Goal: Information Seeking & Learning: Learn about a topic

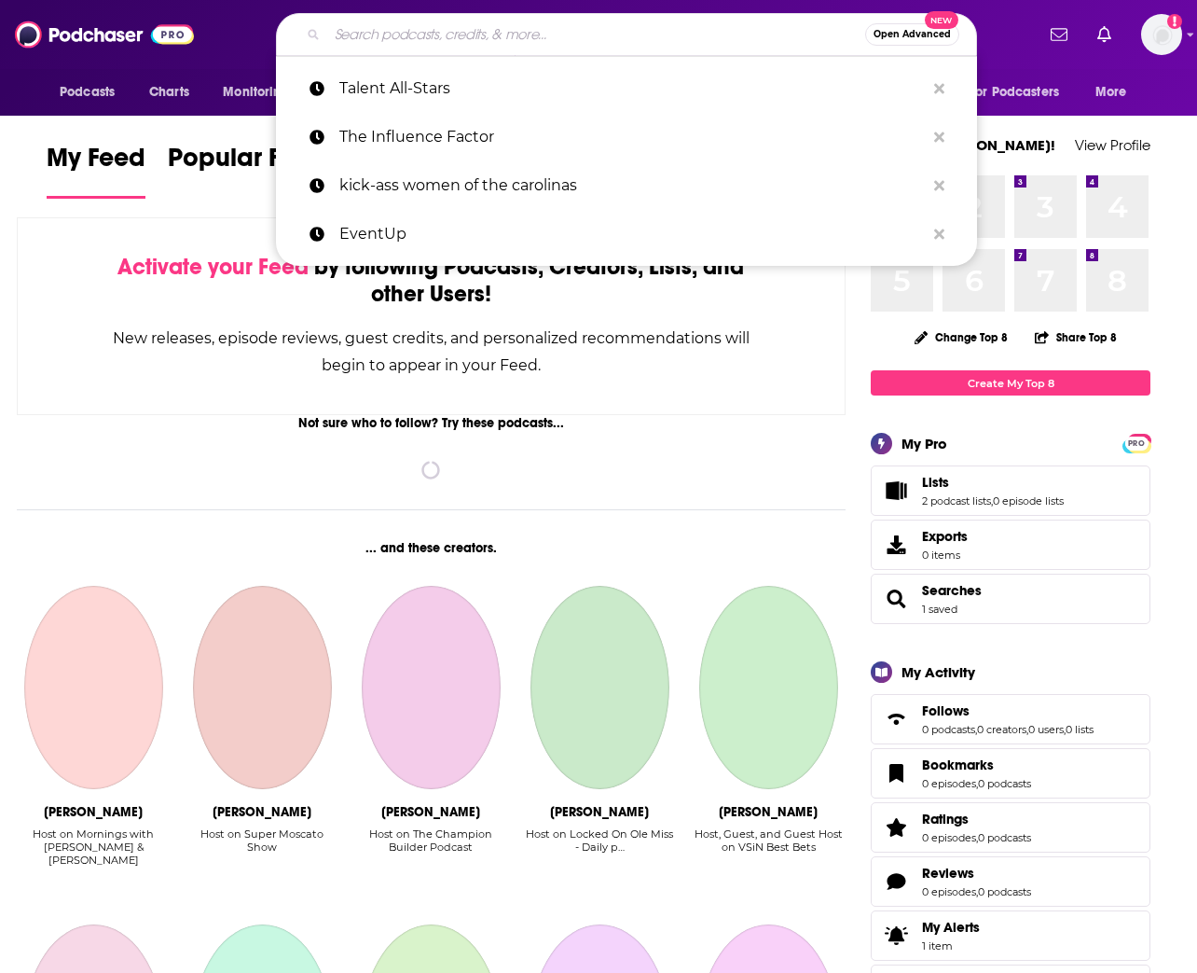
click at [454, 22] on input "Search podcasts, credits, & more..." at bounding box center [596, 35] width 538 height 30
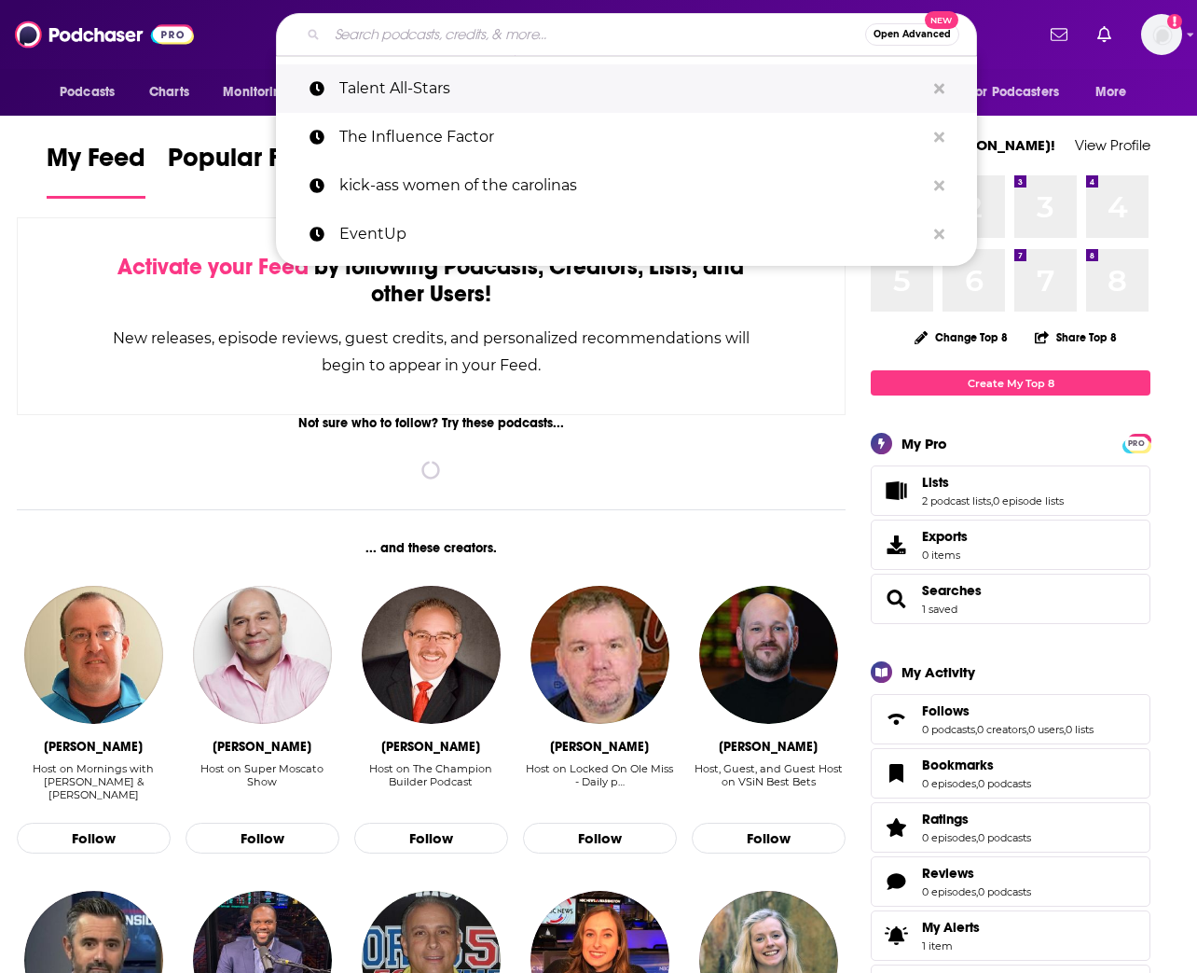
click at [407, 83] on p "Talent All-Stars" at bounding box center [632, 88] width 586 height 48
type input "Talent All-Stars"
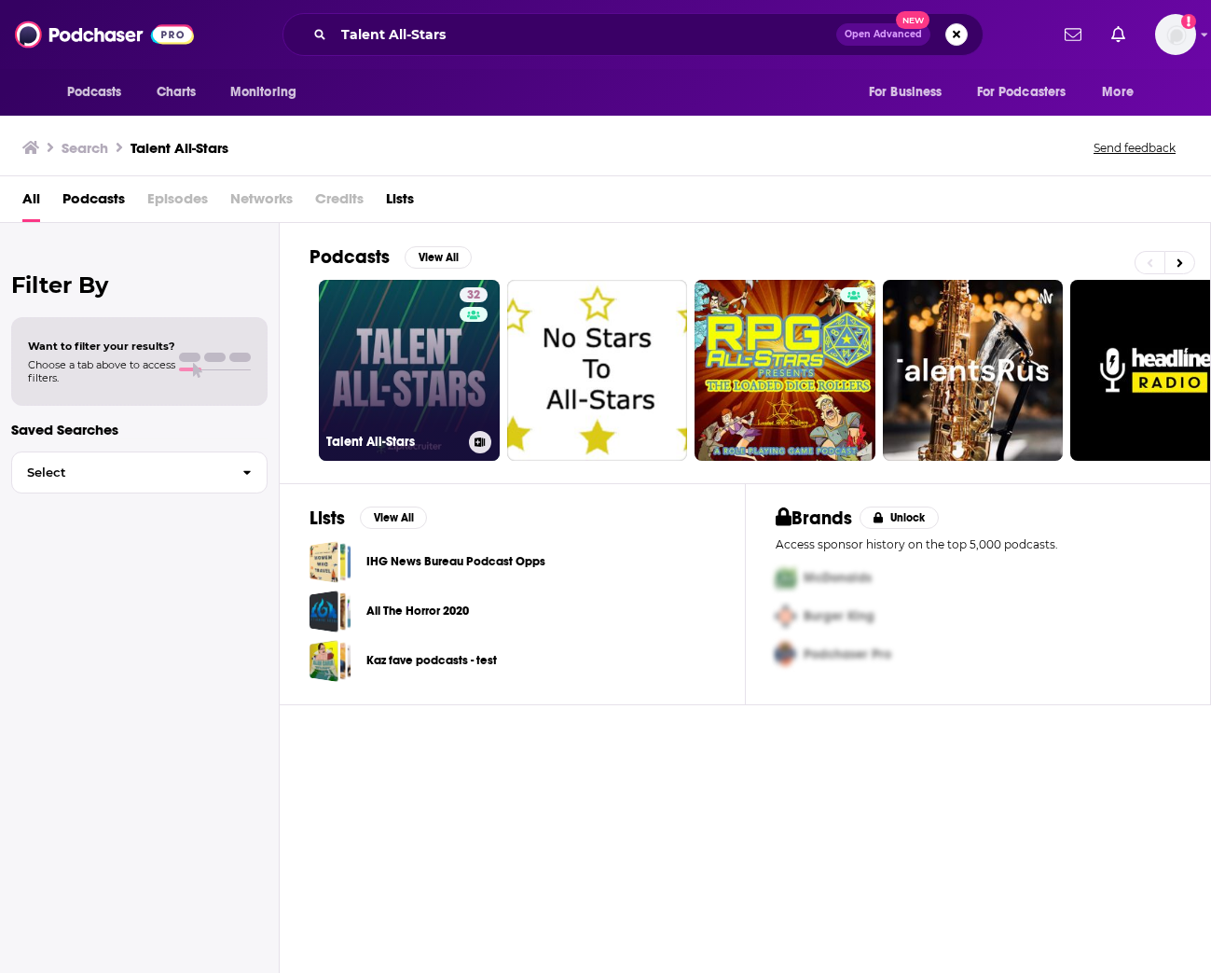
click at [403, 338] on link "32 Talent All-Stars" at bounding box center [409, 370] width 181 height 181
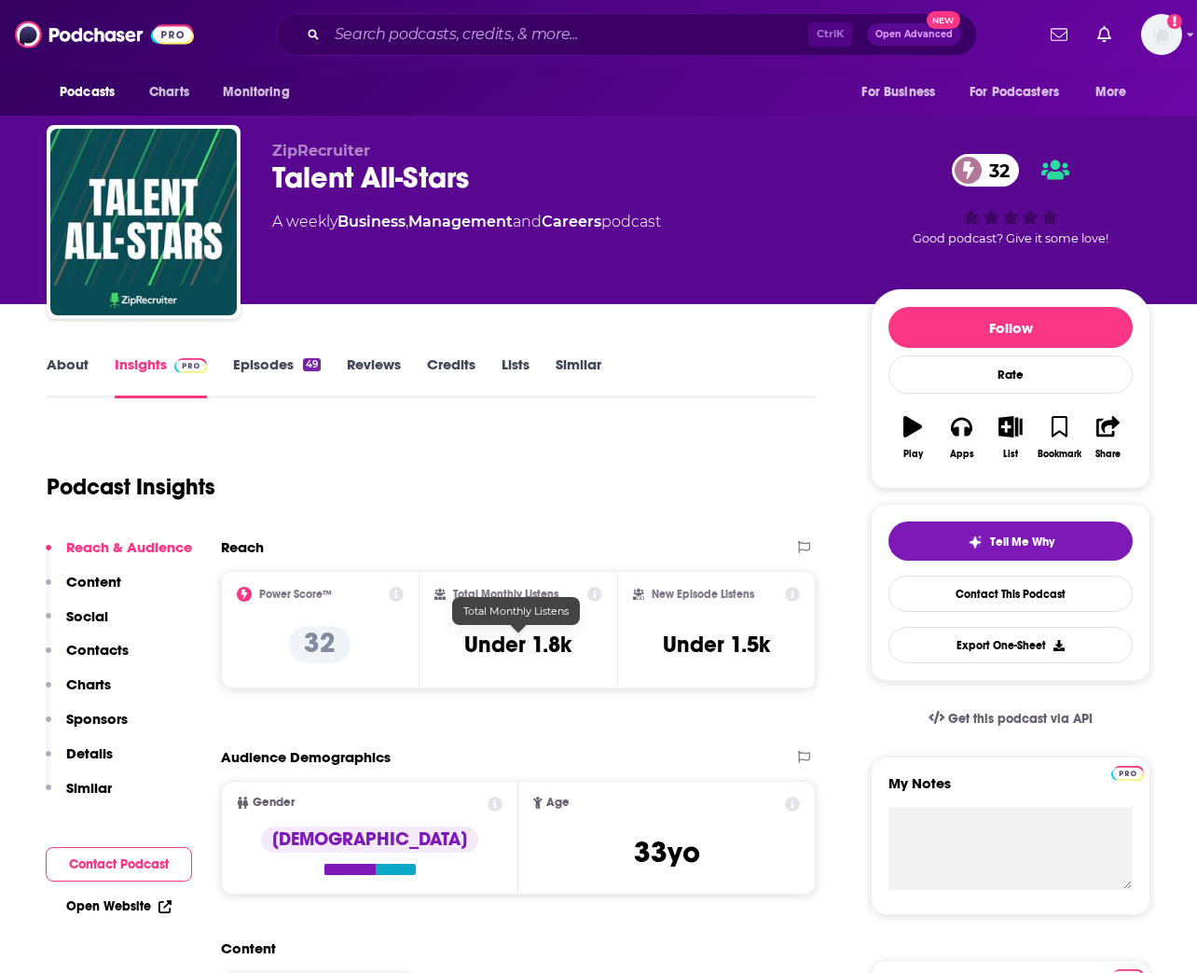
click at [529, 642] on h3 "Under 1.8k" at bounding box center [517, 644] width 107 height 28
click at [600, 597] on icon at bounding box center [594, 594] width 15 height 15
click at [499, 603] on div "Total Monthly Listens Under 1.8k" at bounding box center [519, 630] width 169 height 86
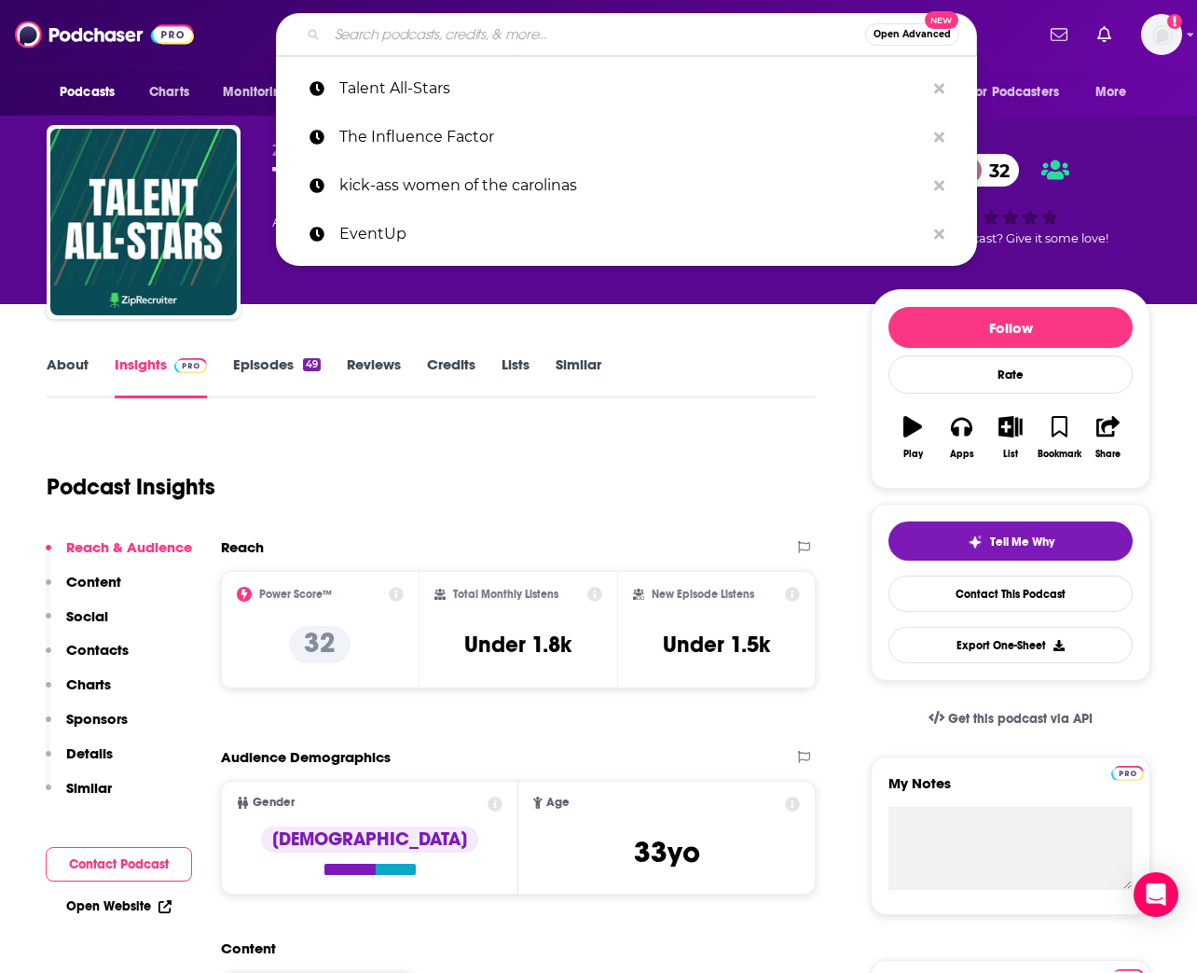
click at [422, 46] on input "Search podcasts, credits, & more..." at bounding box center [596, 35] width 538 height 30
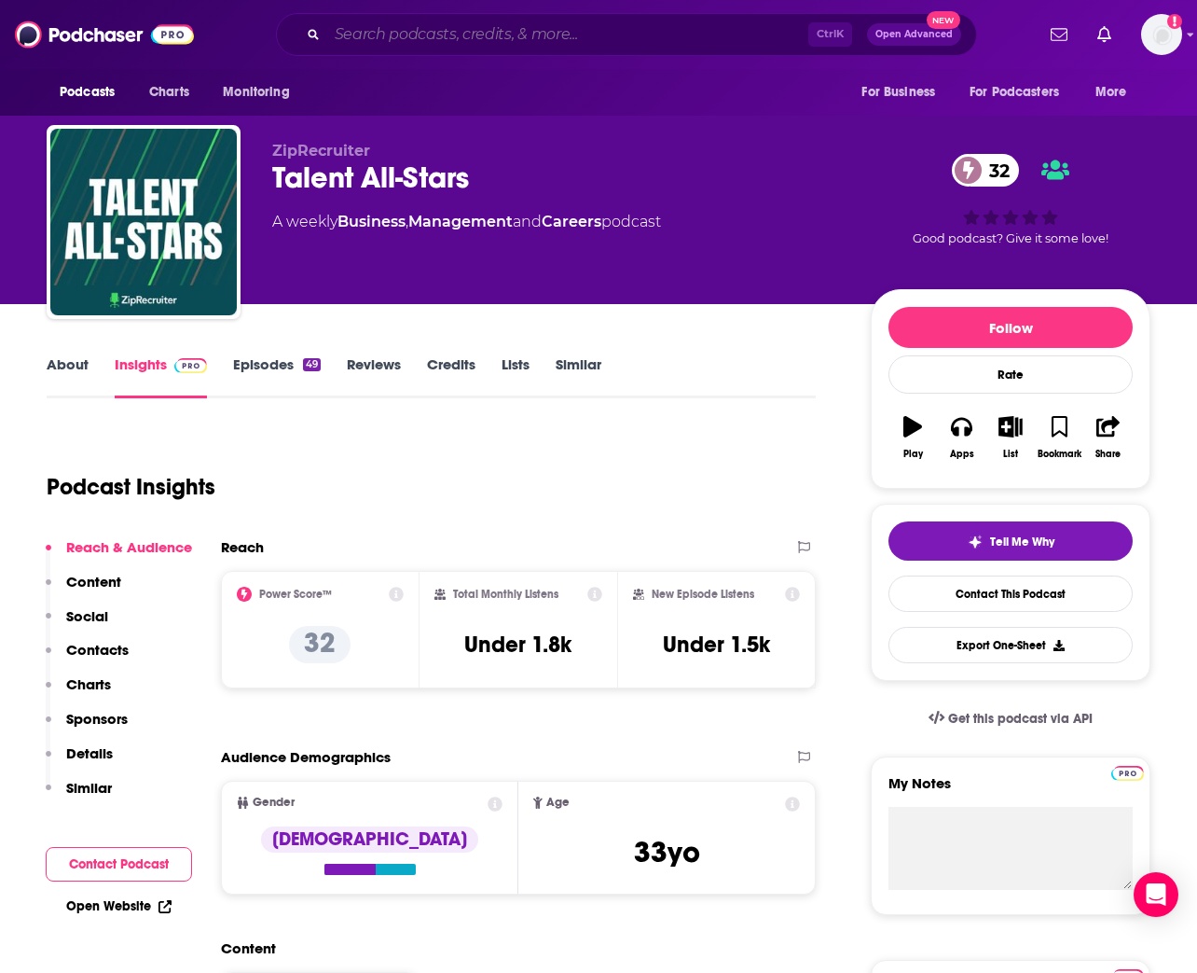
click at [359, 48] on input "Search podcasts, credits, & more..." at bounding box center [567, 35] width 481 height 30
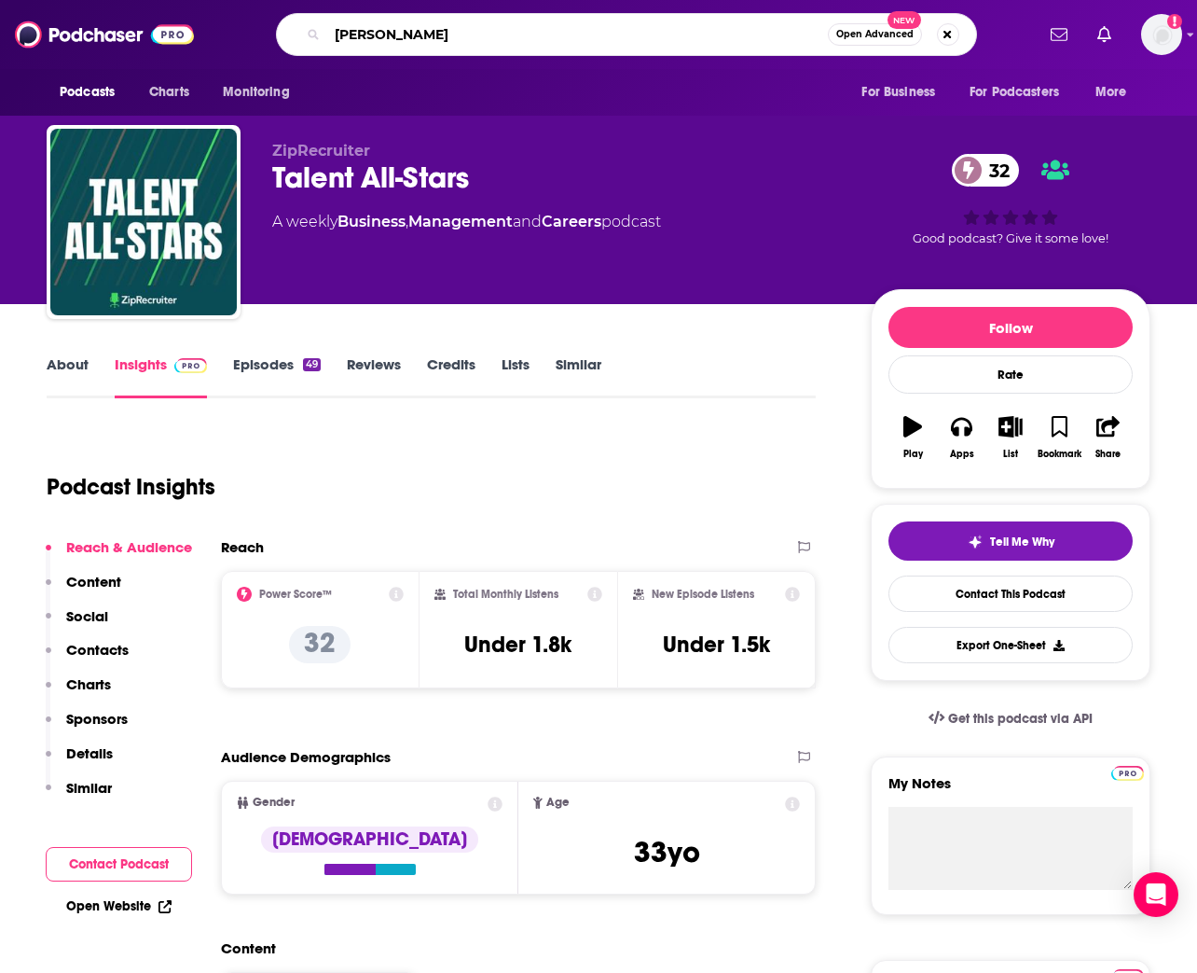
type input "Jane Curran"
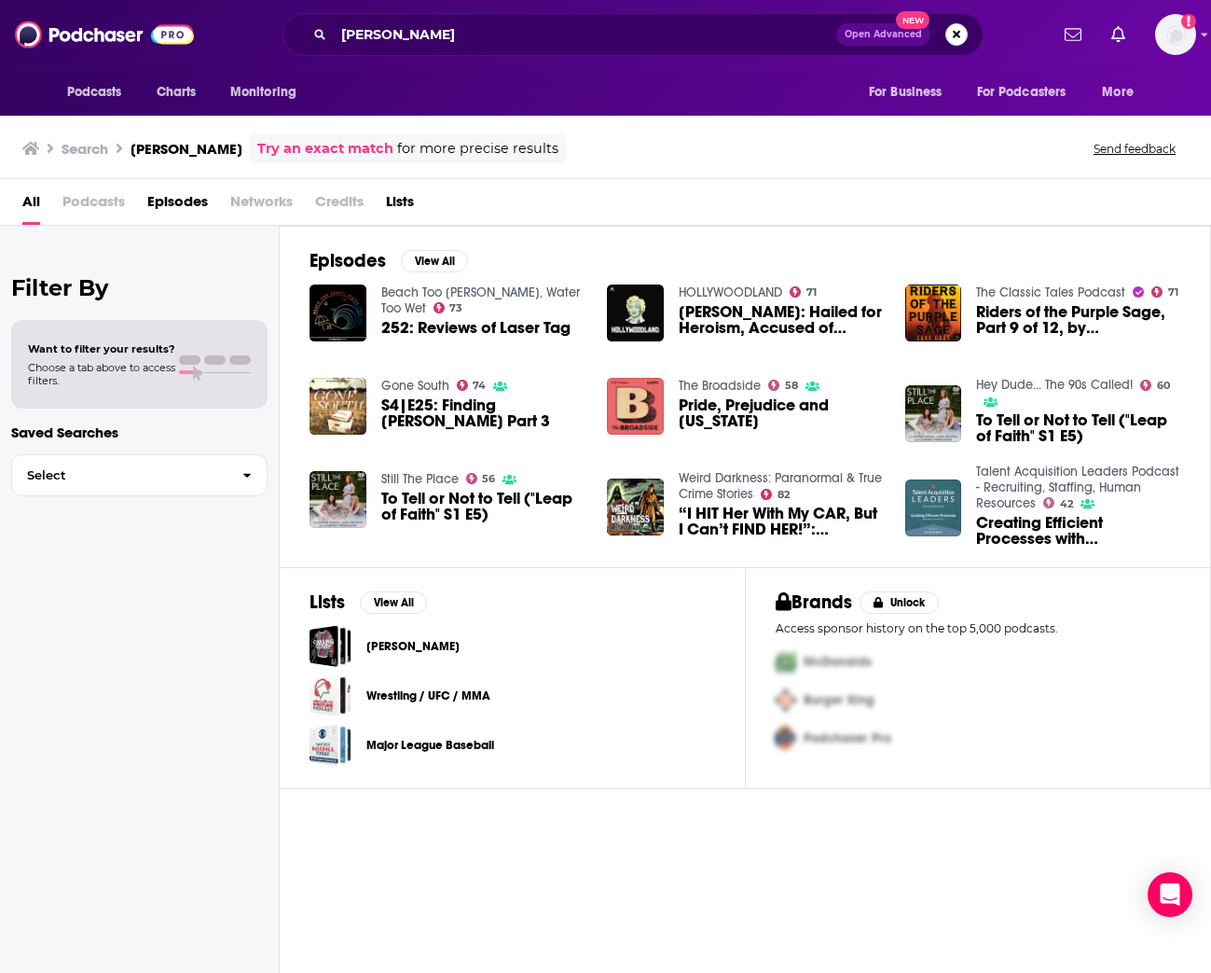
click at [165, 201] on span "Episodes" at bounding box center [177, 205] width 61 height 38
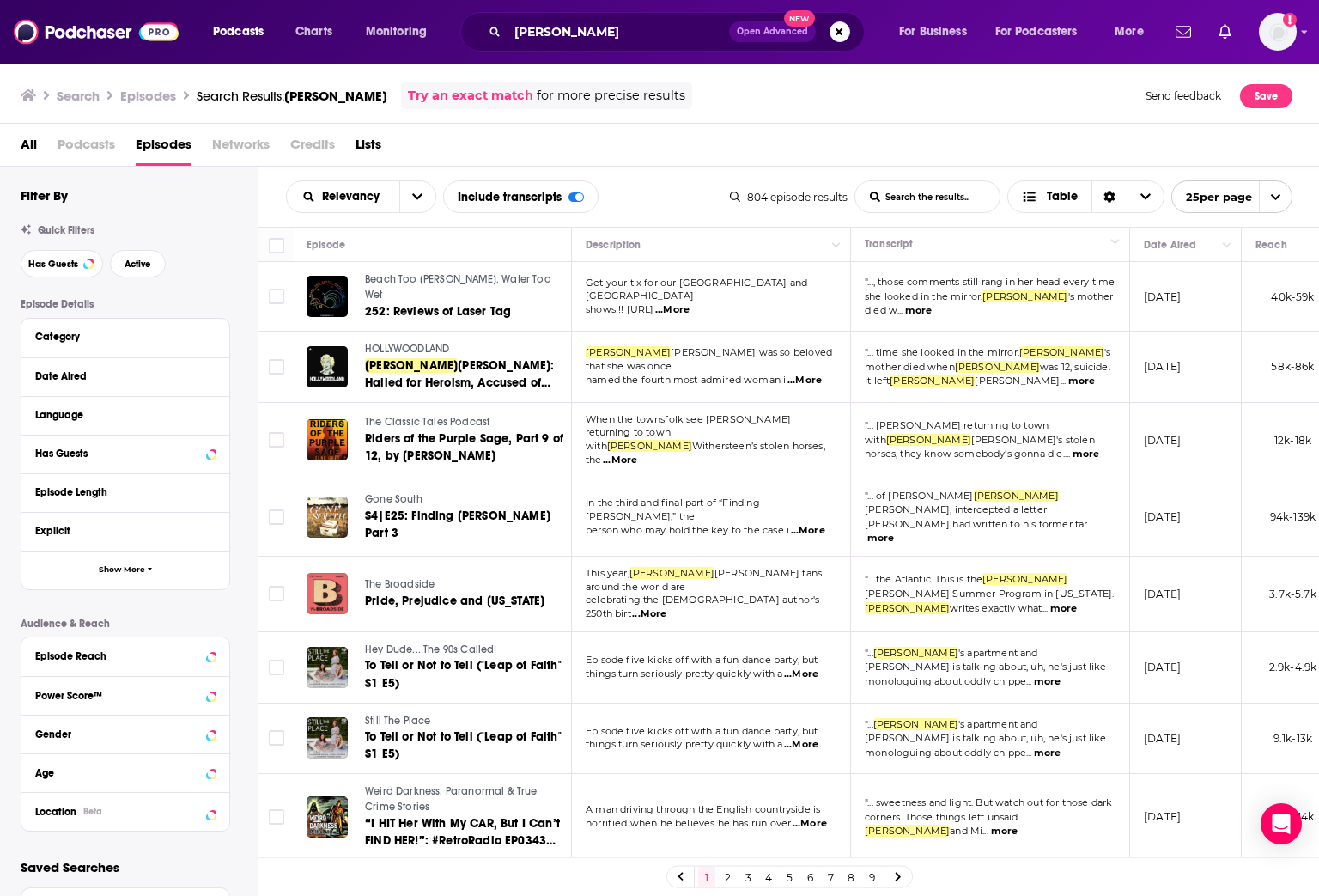
click at [460, 94] on link "Try an exact match" at bounding box center [471, 95] width 125 height 19
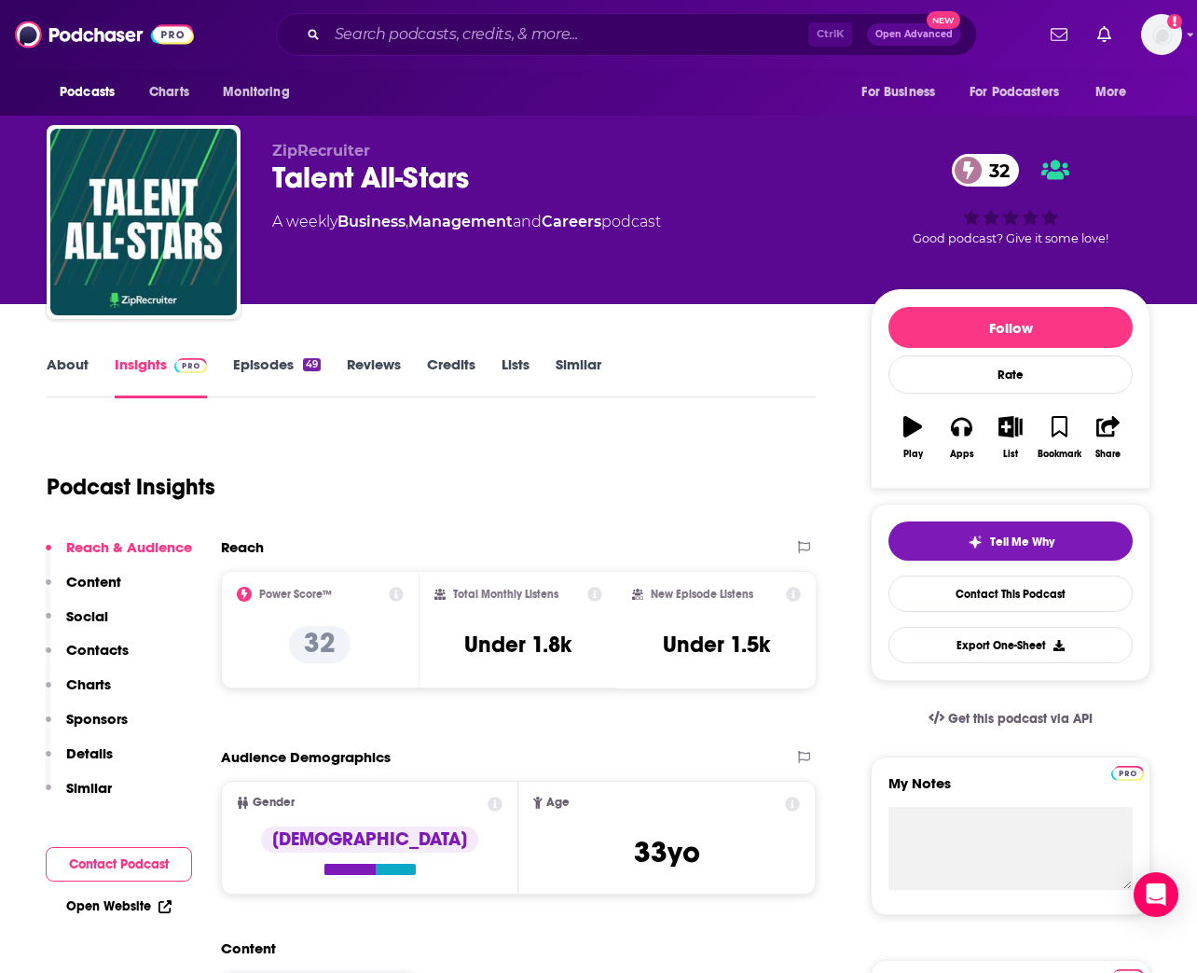
drag, startPoint x: 274, startPoint y: 418, endPoint x: 286, endPoint y: 420, distance: 12.3
click at [391, 589] on icon at bounding box center [396, 594] width 15 height 15
click at [396, 588] on icon at bounding box center [396, 594] width 15 height 15
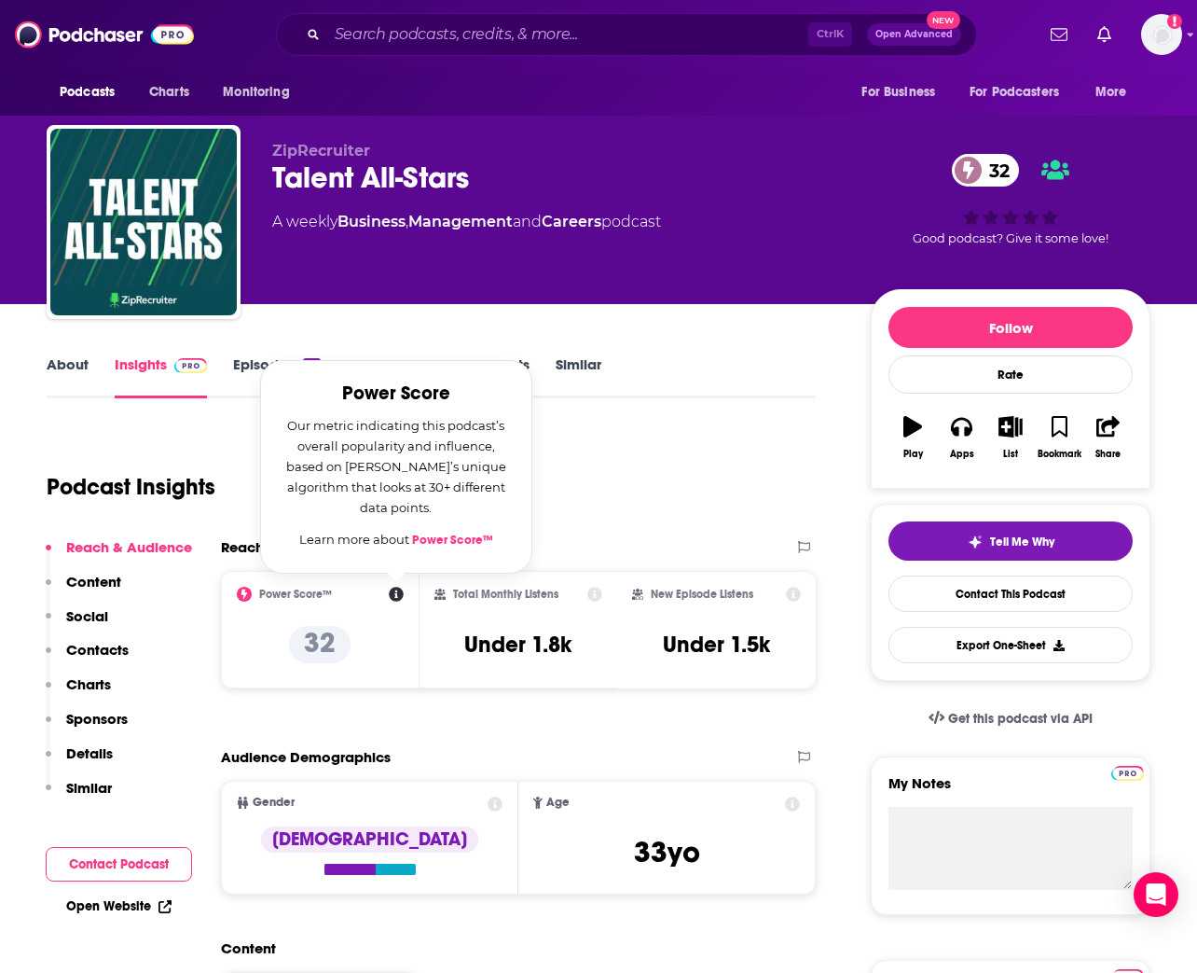
click at [442, 532] on link "Power Score™" at bounding box center [452, 539] width 81 height 15
click at [738, 120] on div "ZipRecruiter Talent All-Stars 32 A weekly Business , Management and Careers pod…" at bounding box center [599, 203] width 1132 height 201
